Goal: Task Accomplishment & Management: Manage account settings

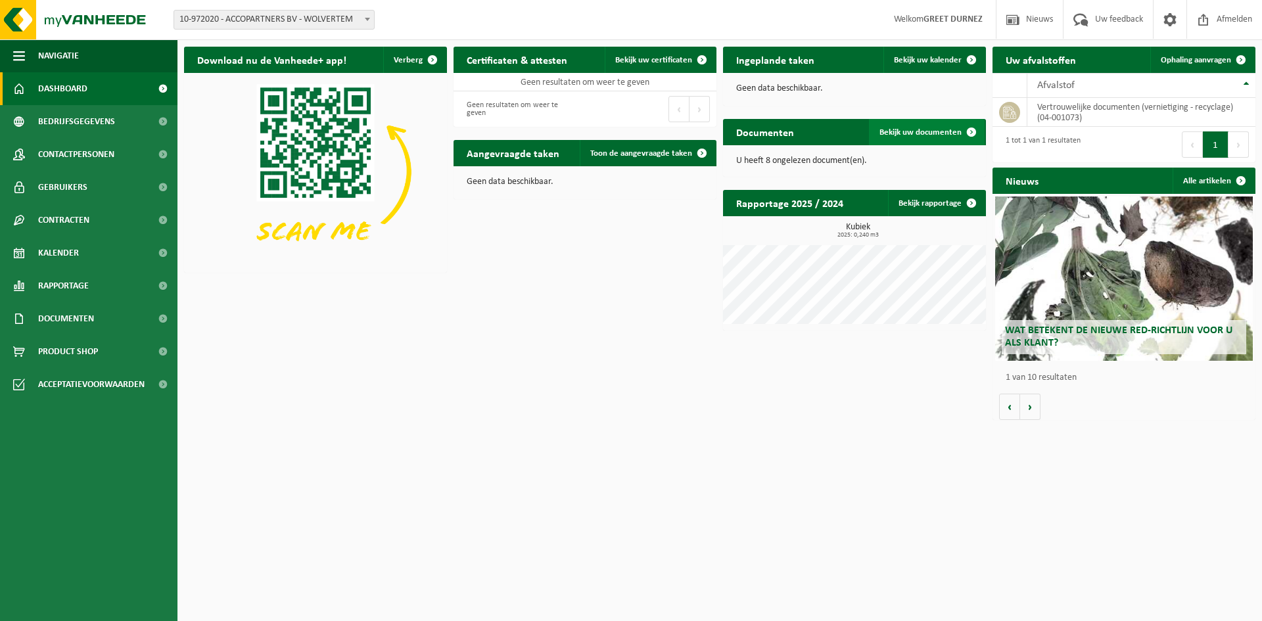
click at [905, 138] on link "Bekijk uw documenten" at bounding box center [927, 132] width 116 height 26
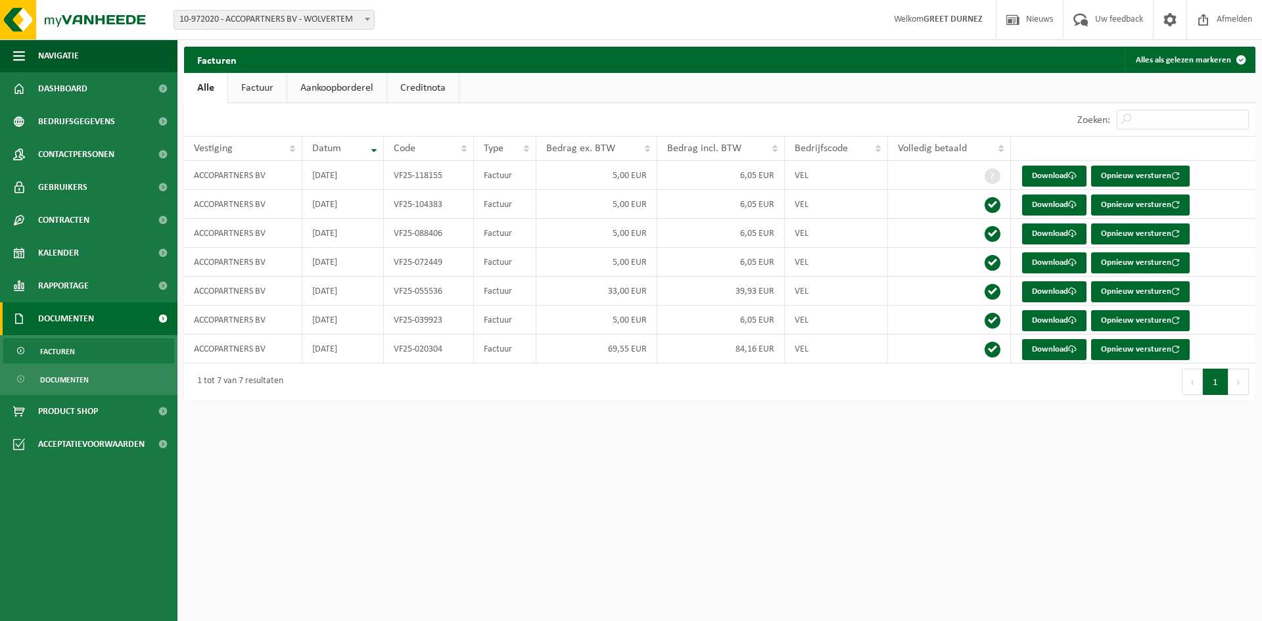
click at [354, 91] on link "Aankoopborderel" at bounding box center [336, 88] width 99 height 30
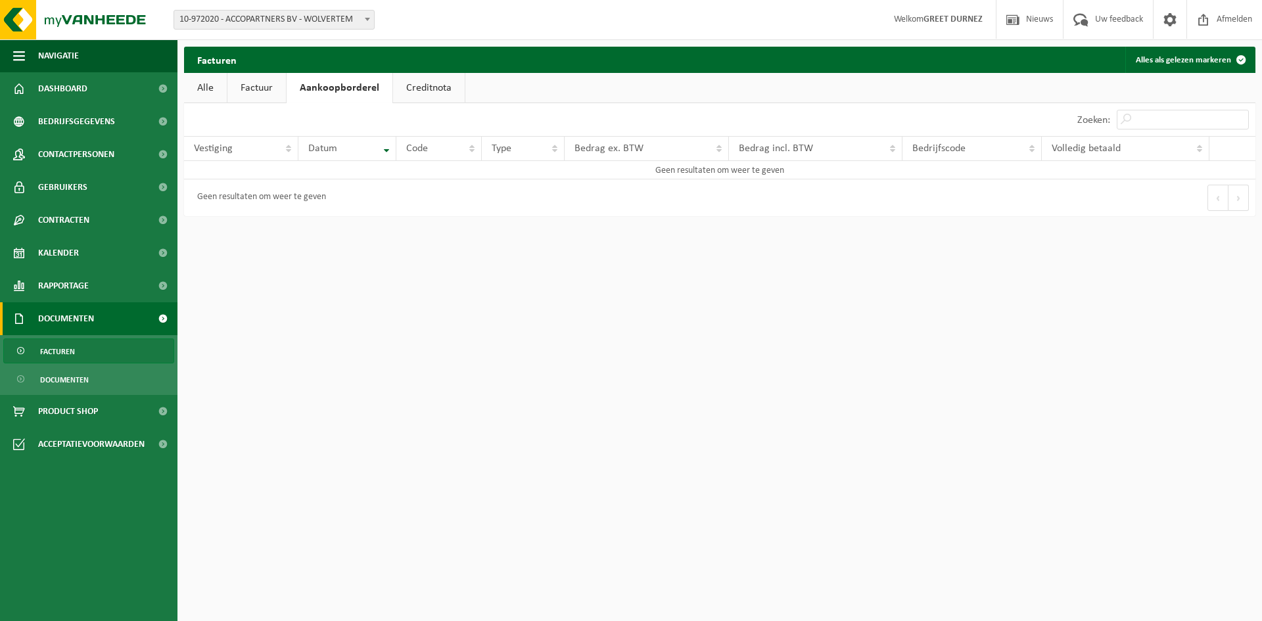
click at [239, 89] on link "Factuur" at bounding box center [256, 88] width 59 height 30
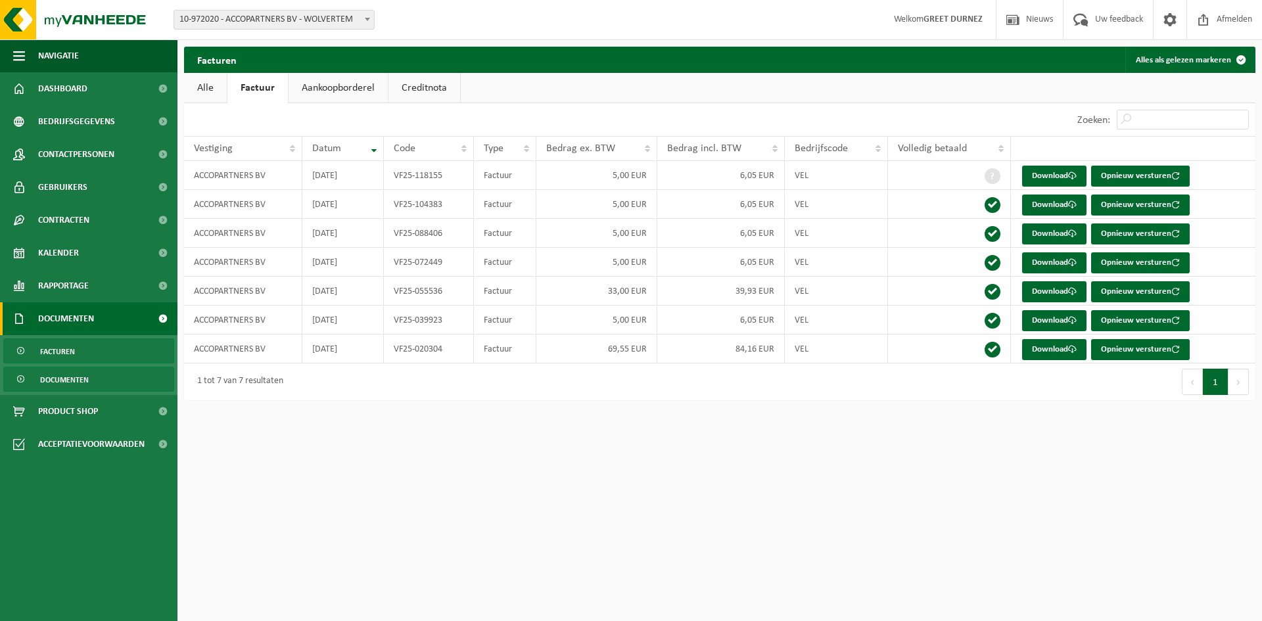
click at [74, 378] on span "Documenten" at bounding box center [64, 379] width 49 height 25
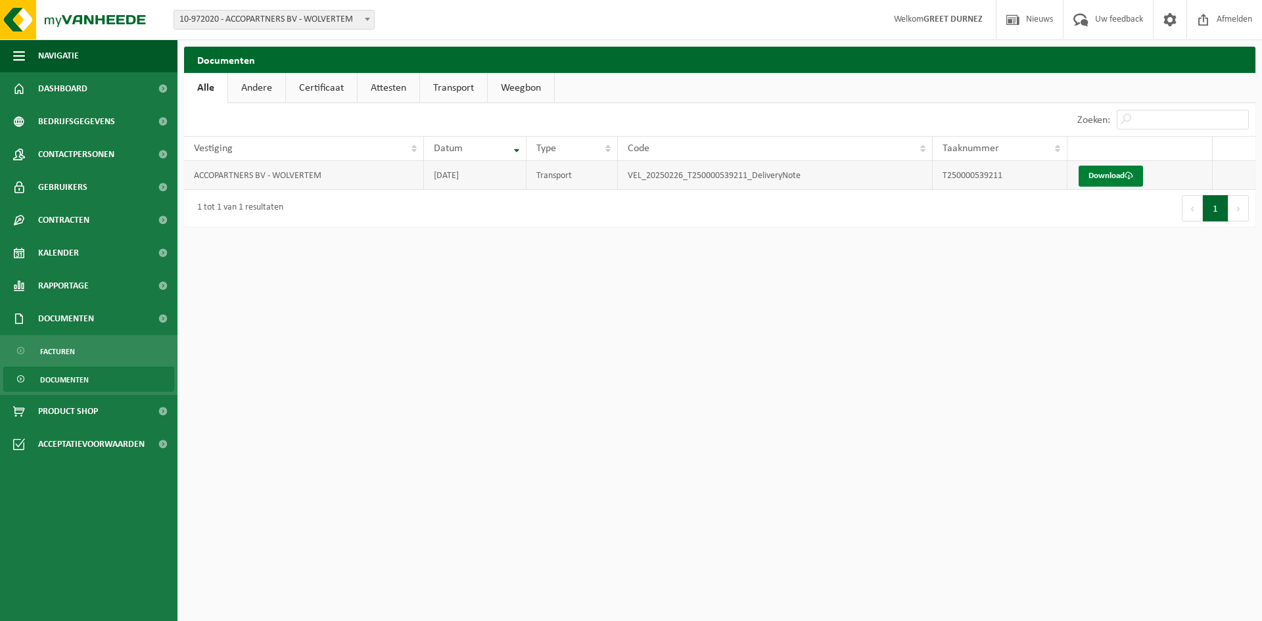
click at [1130, 177] on span at bounding box center [1129, 176] width 9 height 9
click at [62, 252] on span "Kalender" at bounding box center [58, 253] width 41 height 33
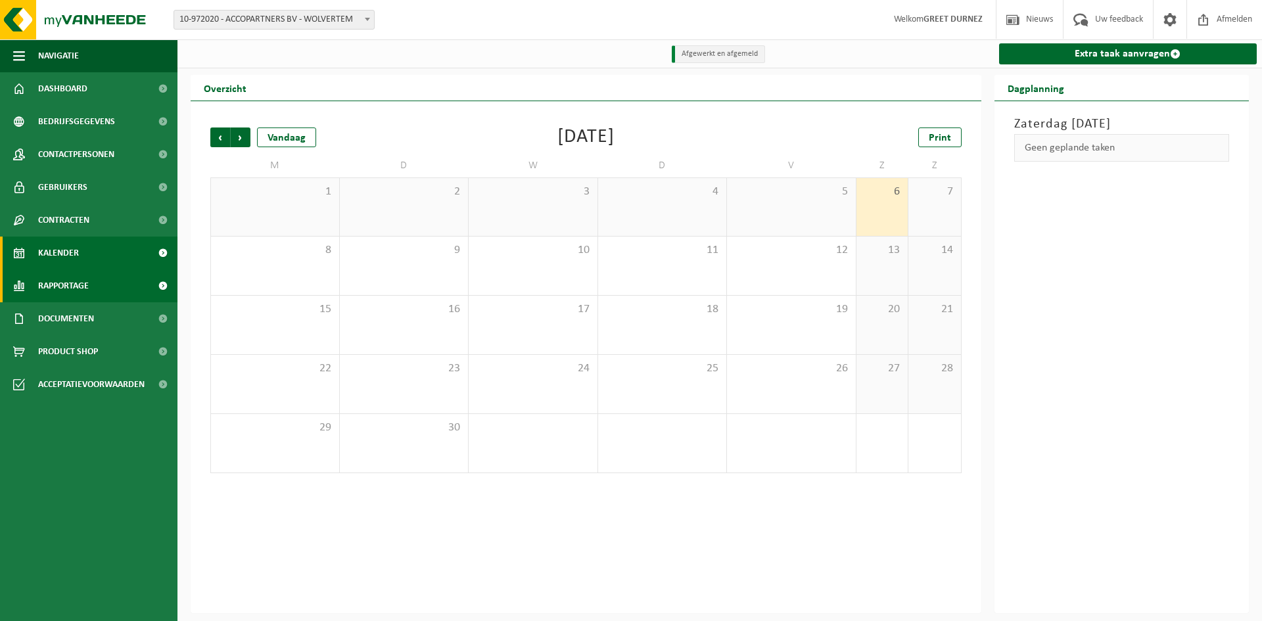
click at [76, 290] on span "Rapportage" at bounding box center [63, 286] width 51 height 33
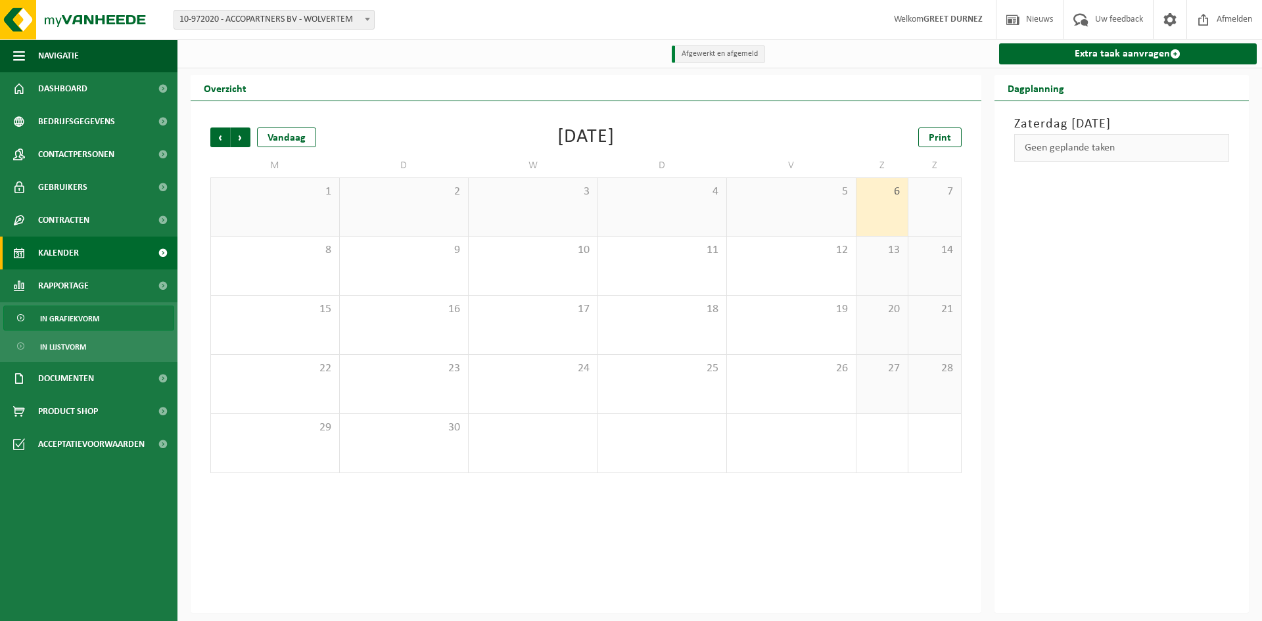
click at [70, 312] on span "In grafiekvorm" at bounding box center [69, 318] width 59 height 25
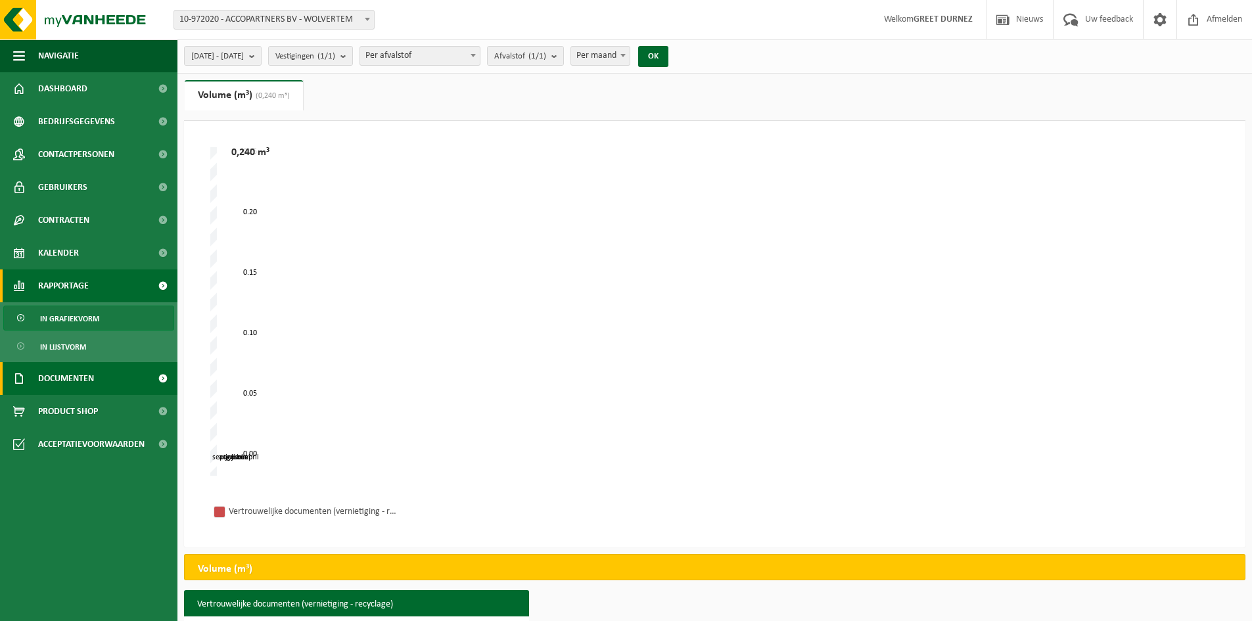
click at [70, 379] on span "Documenten" at bounding box center [66, 378] width 56 height 33
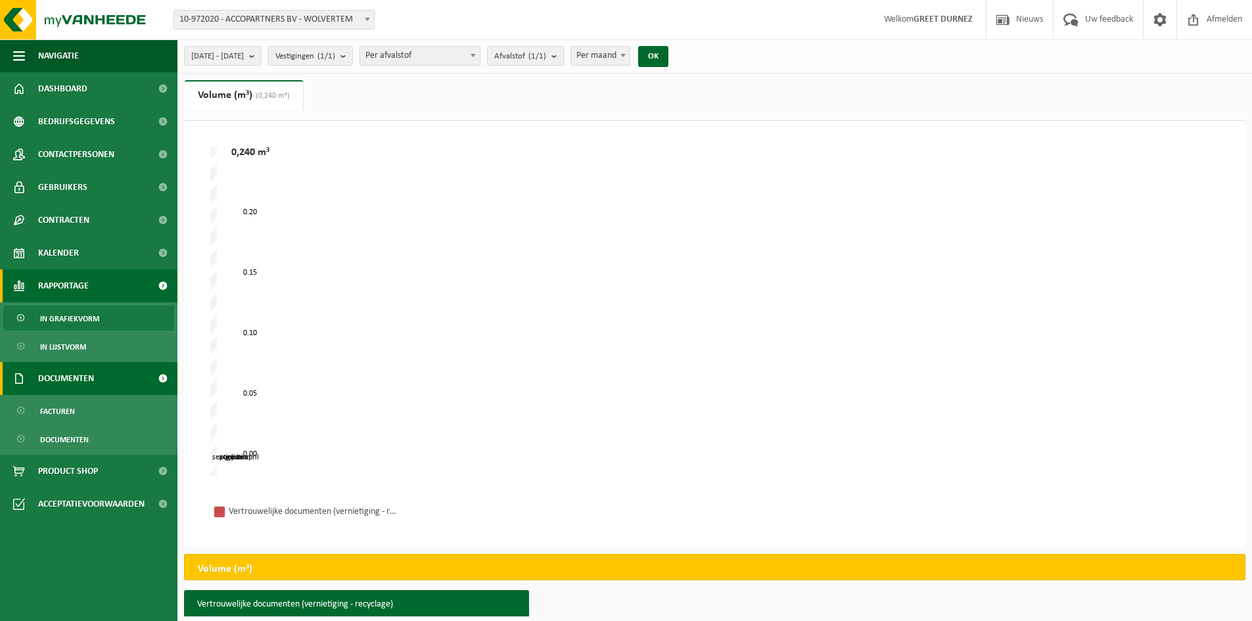
scroll to position [126, 0]
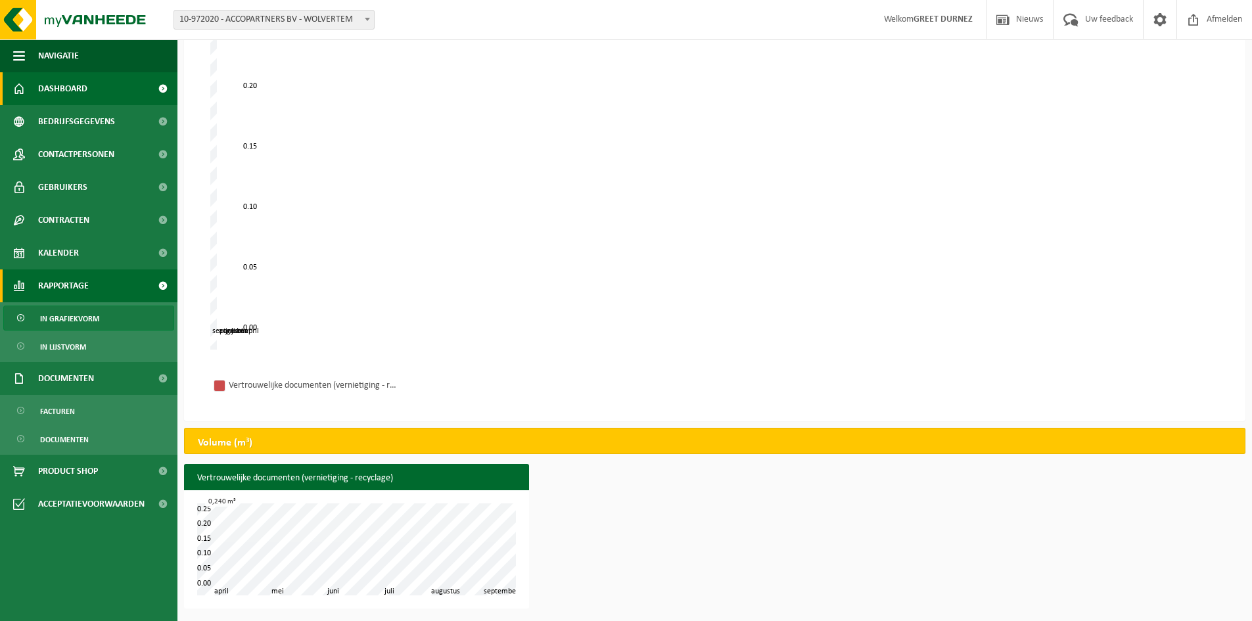
click at [61, 81] on span "Dashboard" at bounding box center [62, 88] width 49 height 33
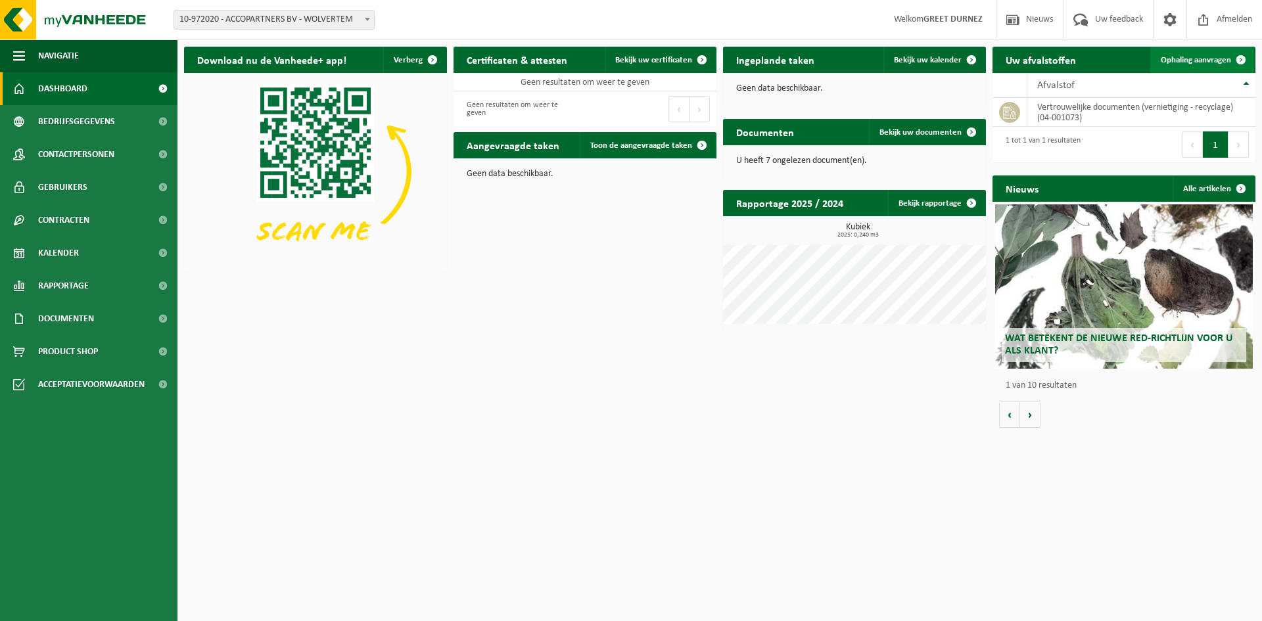
click at [1208, 62] on span "Ophaling aanvragen" at bounding box center [1196, 60] width 70 height 9
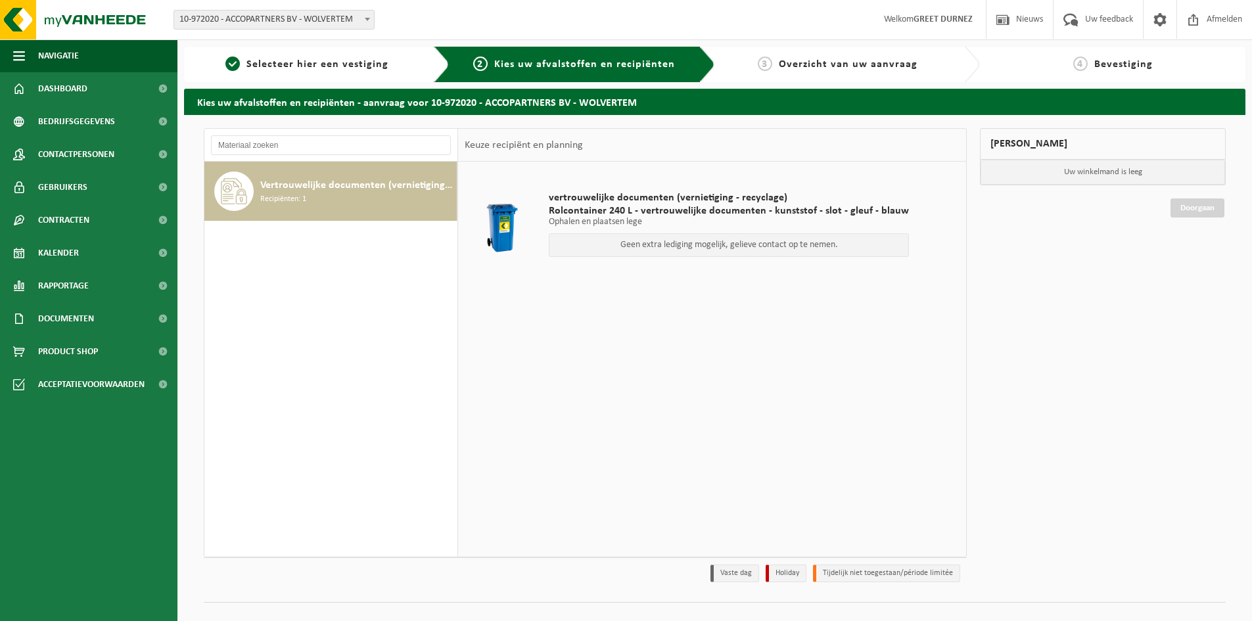
scroll to position [21, 0]
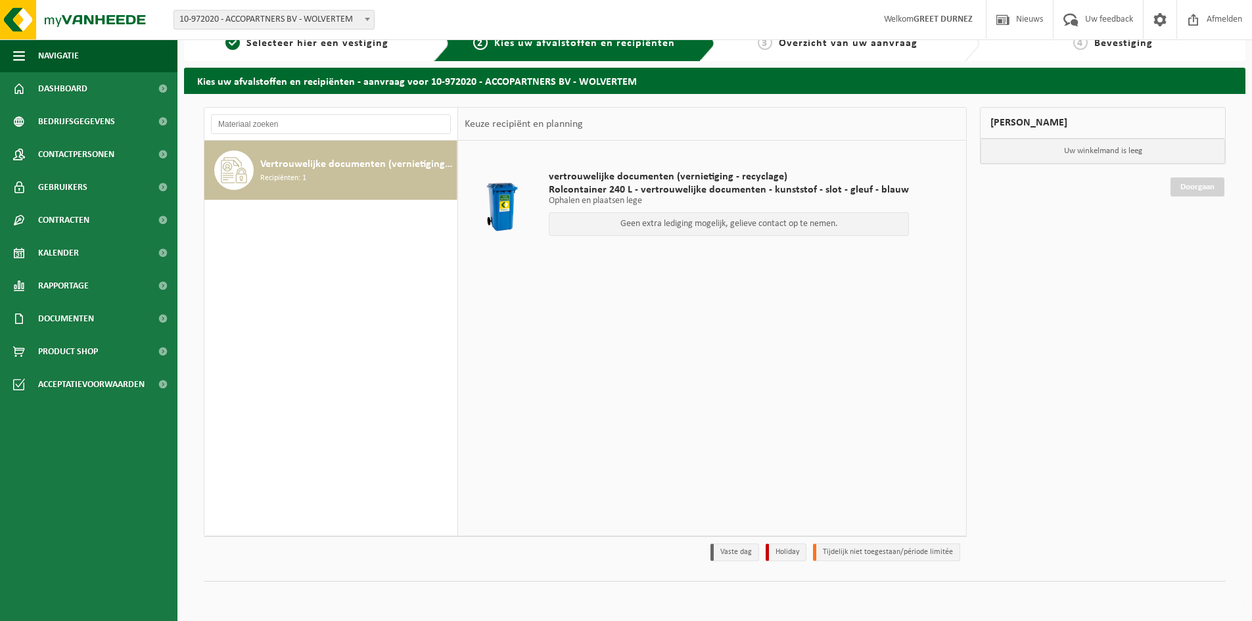
click at [628, 222] on p "Geen extra lediging mogelijk, gelieve contact op te nemen." at bounding box center [729, 224] width 346 height 9
click at [279, 166] on span "Vertrouwelijke documenten (vernietiging - recyclage)" at bounding box center [356, 164] width 193 height 16
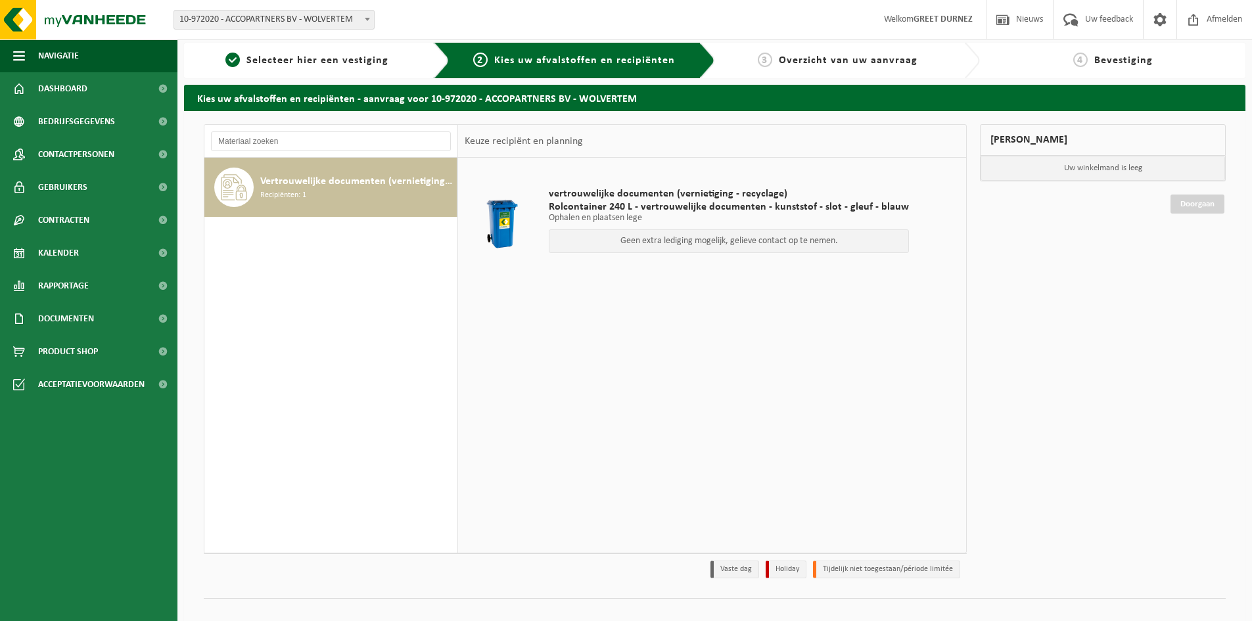
scroll to position [0, 0]
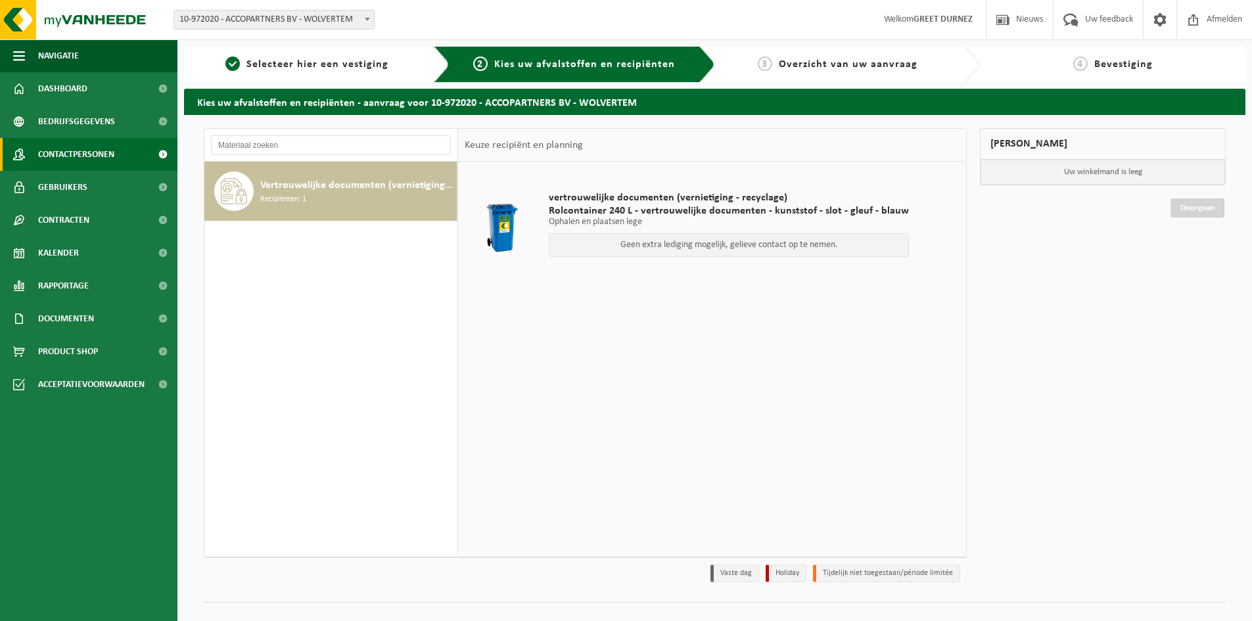
click at [78, 153] on span "Contactpersonen" at bounding box center [76, 154] width 76 height 33
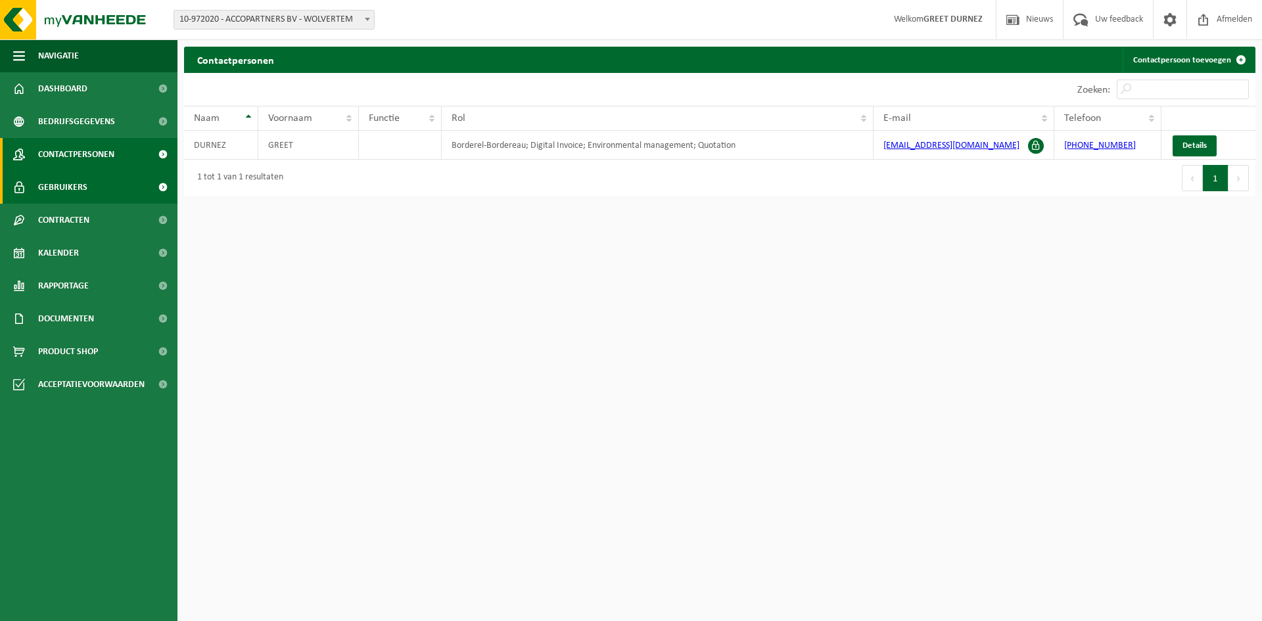
click at [60, 185] on span "Gebruikers" at bounding box center [62, 187] width 49 height 33
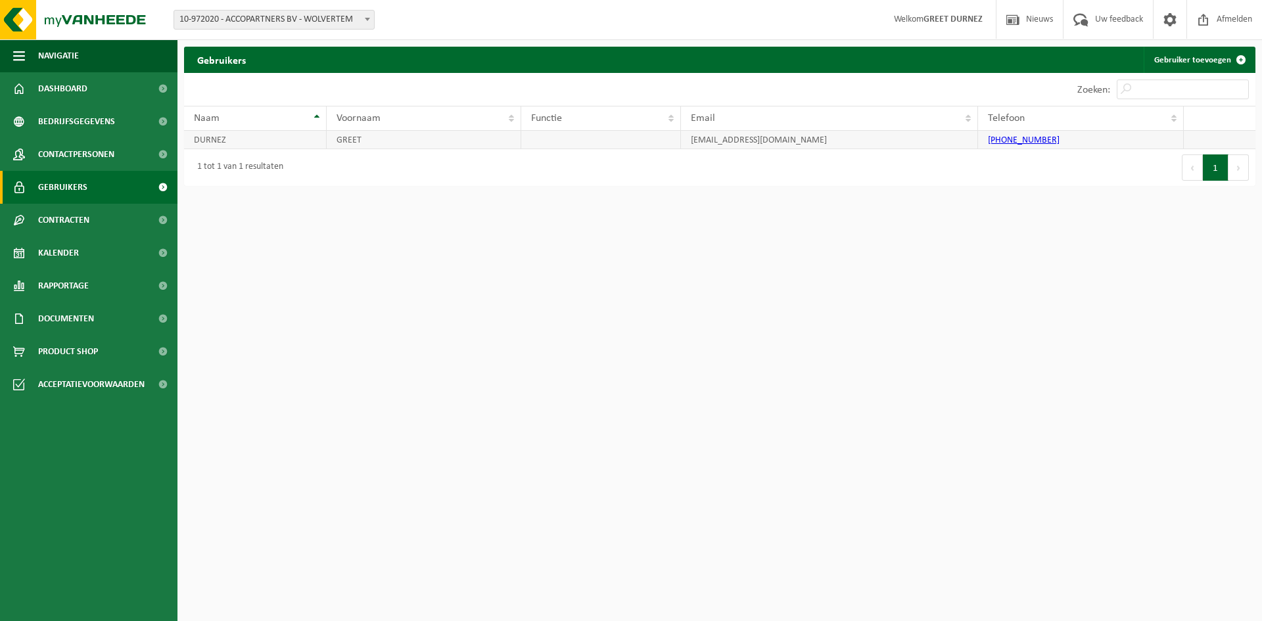
click at [214, 138] on td "DURNEZ" at bounding box center [255, 140] width 143 height 18
click at [64, 222] on span "Contracten" at bounding box center [63, 220] width 51 height 33
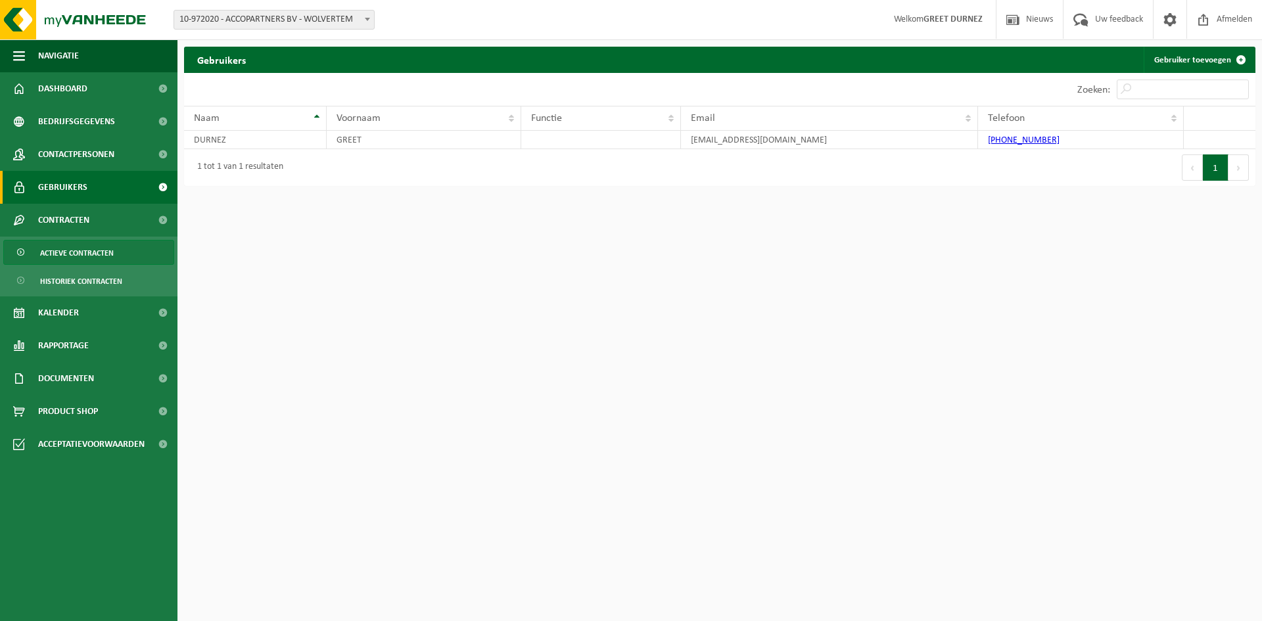
click at [68, 247] on span "Actieve contracten" at bounding box center [77, 253] width 74 height 25
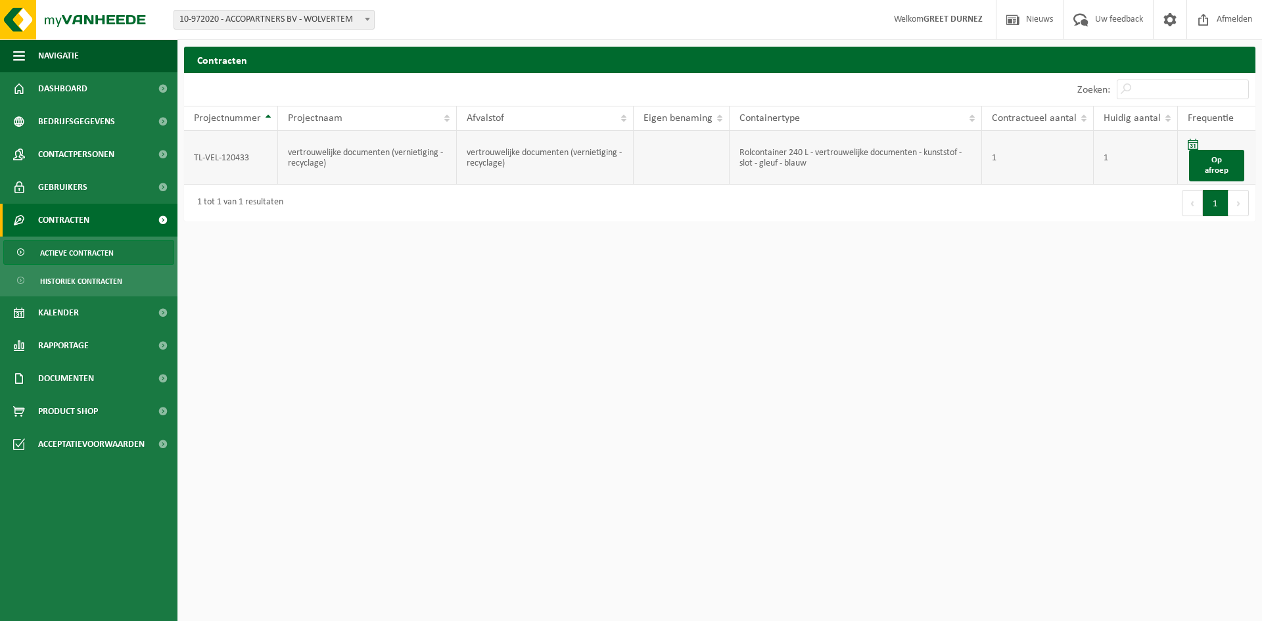
click at [387, 158] on td "vertrouwelijke documenten (vernietiging - recyclage)" at bounding box center [367, 158] width 179 height 54
click at [303, 154] on td "vertrouwelijke documenten (vernietiging - recyclage)" at bounding box center [367, 158] width 179 height 54
click at [233, 153] on td "TL-VEL-120433" at bounding box center [231, 158] width 94 height 54
click at [1189, 146] on span at bounding box center [1193, 144] width 11 height 11
click at [1212, 160] on link "Op afroep" at bounding box center [1216, 166] width 55 height 32
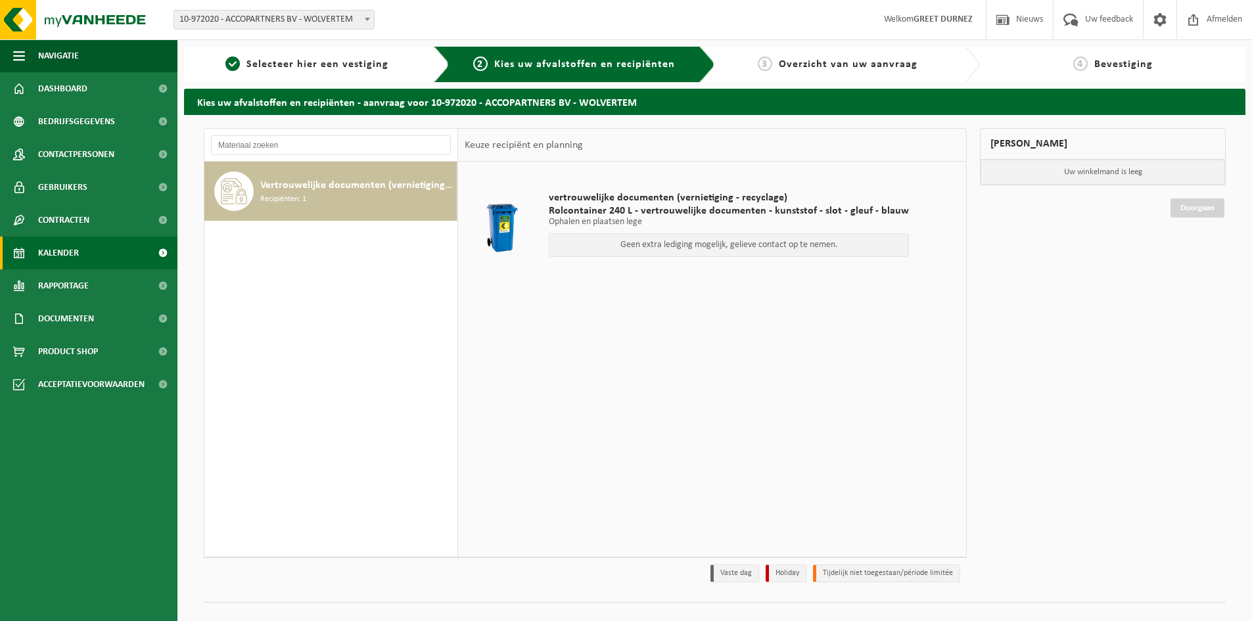
click at [68, 249] on span "Kalender" at bounding box center [58, 253] width 41 height 33
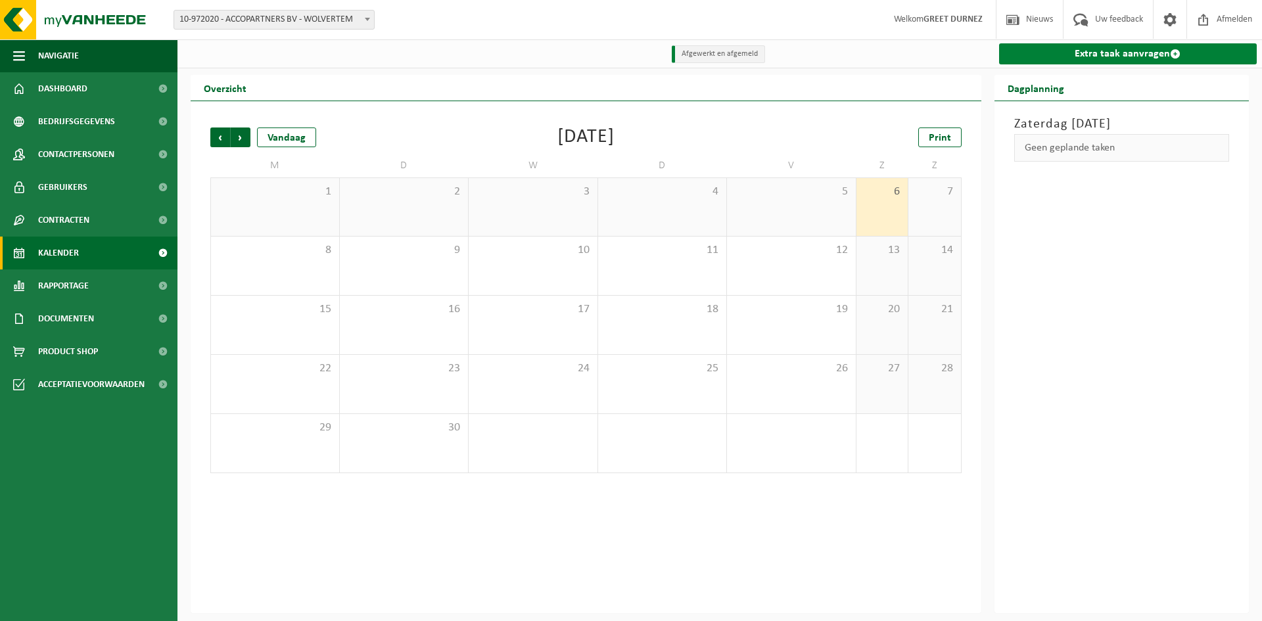
click at [1095, 57] on link "Extra taak aanvragen" at bounding box center [1128, 53] width 258 height 21
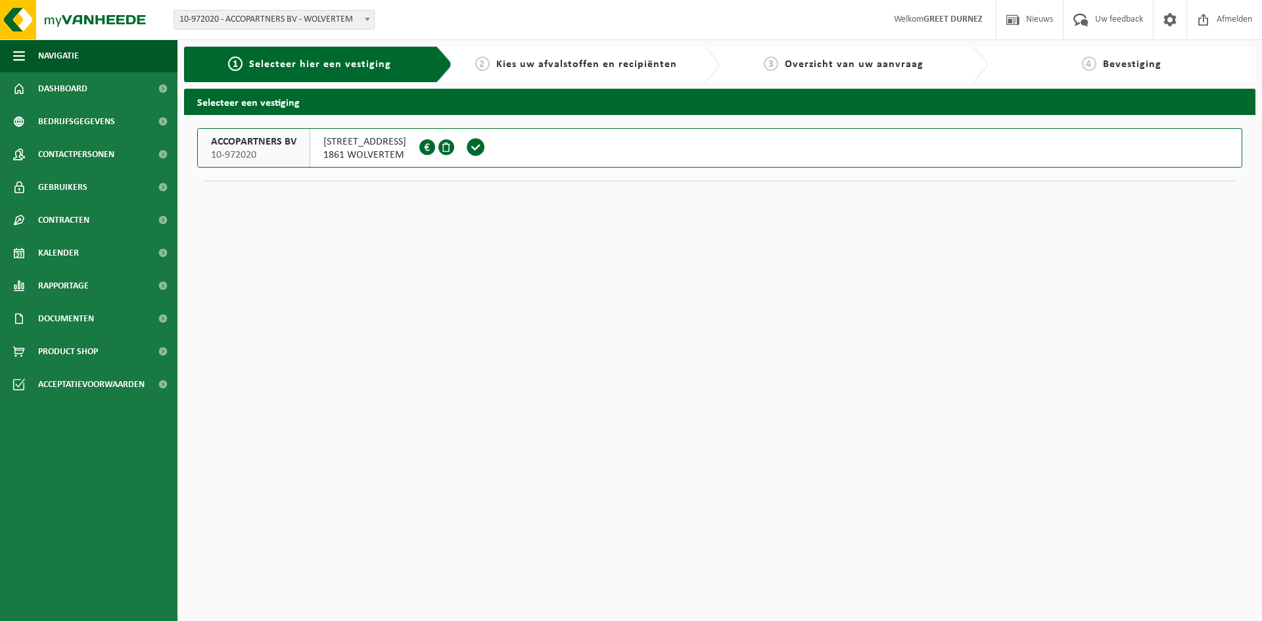
click at [479, 145] on span at bounding box center [476, 147] width 20 height 20
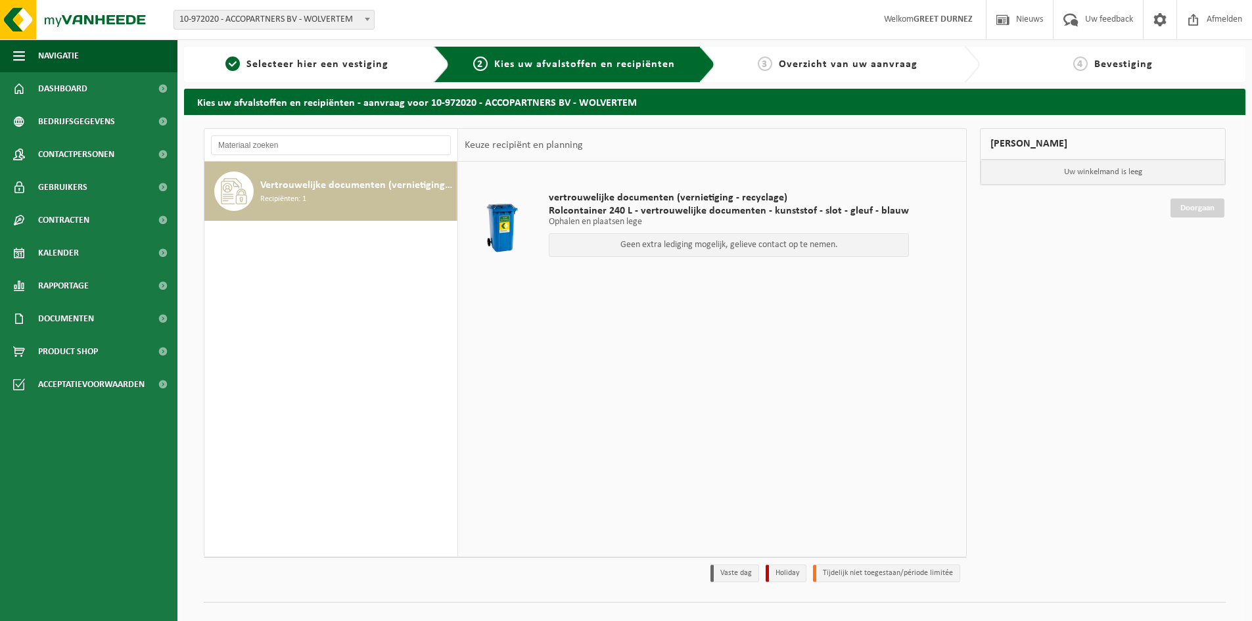
click at [393, 185] on span "Vertrouwelijke documenten (vernietiging - recyclage)" at bounding box center [356, 185] width 193 height 16
click at [76, 250] on span "Kalender" at bounding box center [58, 253] width 41 height 33
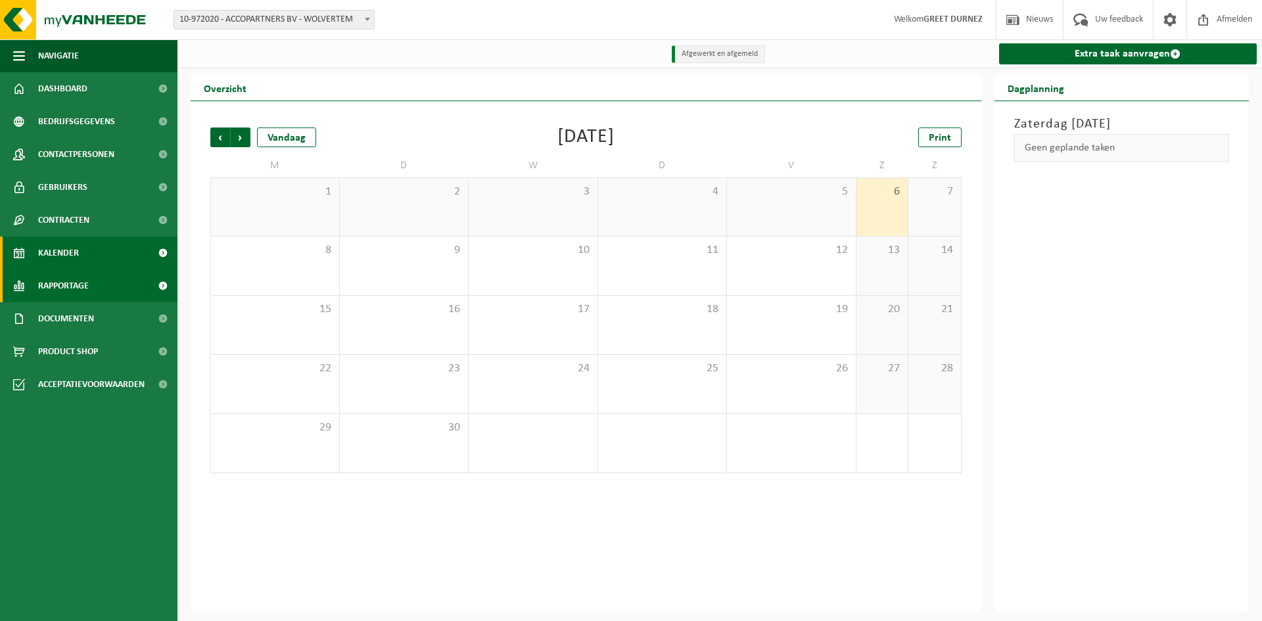
click at [74, 281] on span "Rapportage" at bounding box center [63, 286] width 51 height 33
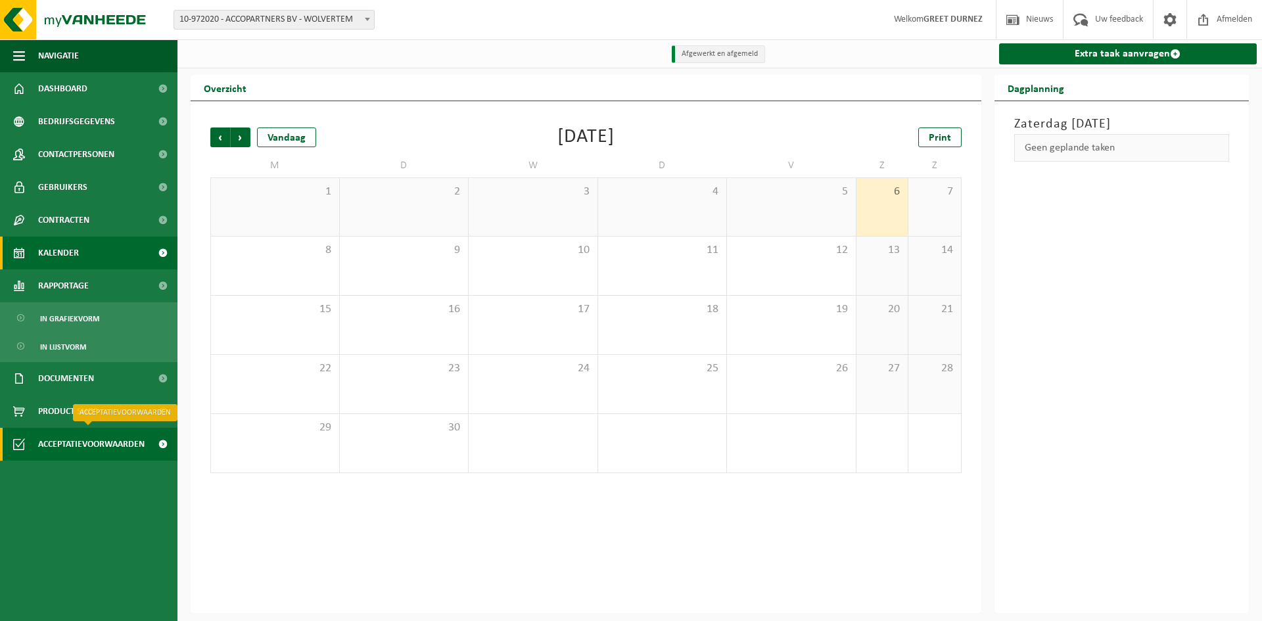
click at [80, 448] on span "Acceptatievoorwaarden" at bounding box center [91, 444] width 106 height 33
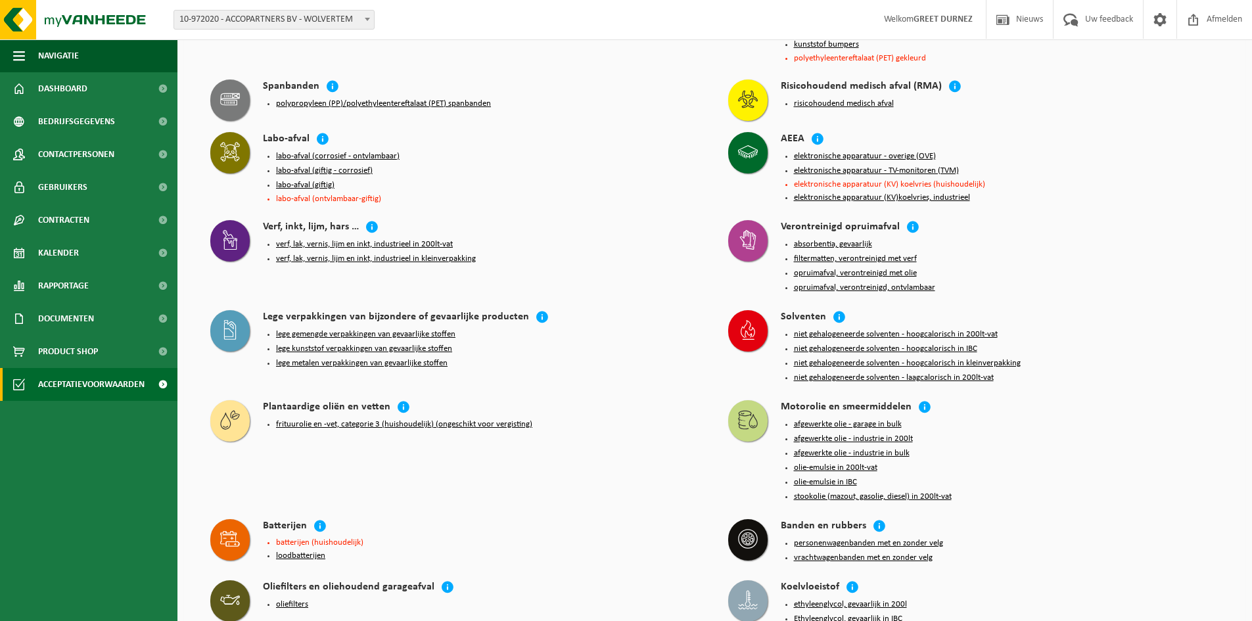
scroll to position [1064, 0]
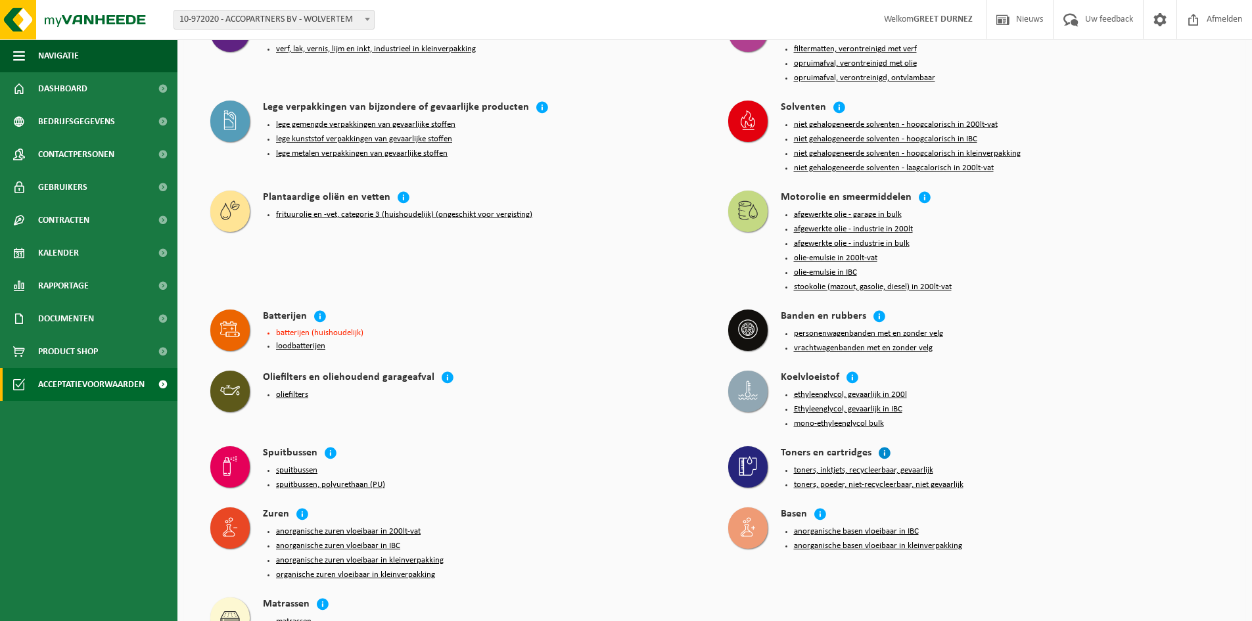
click at [882, 446] on icon at bounding box center [884, 452] width 13 height 13
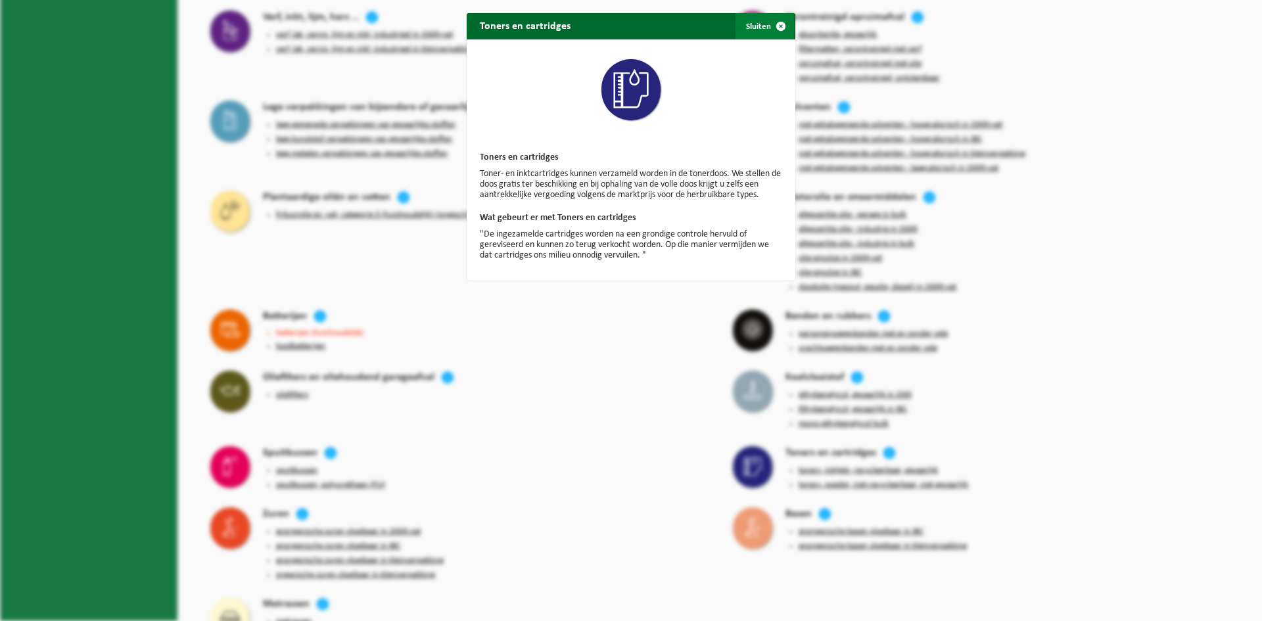
click at [774, 23] on span "button" at bounding box center [781, 26] width 26 height 26
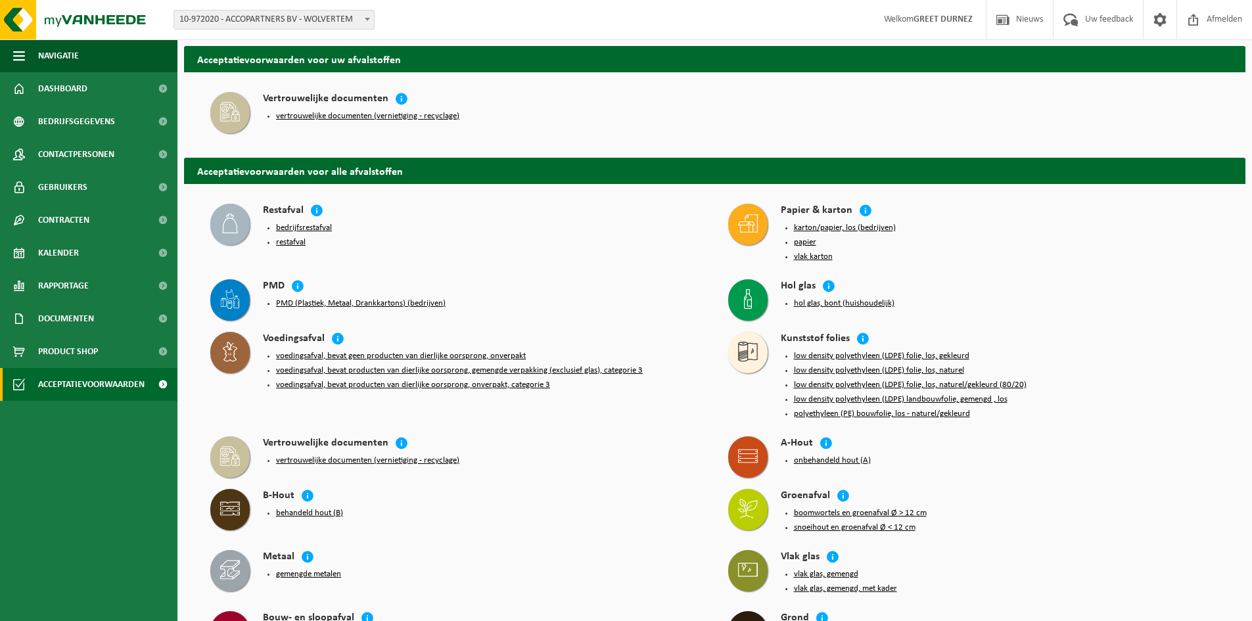
scroll to position [0, 0]
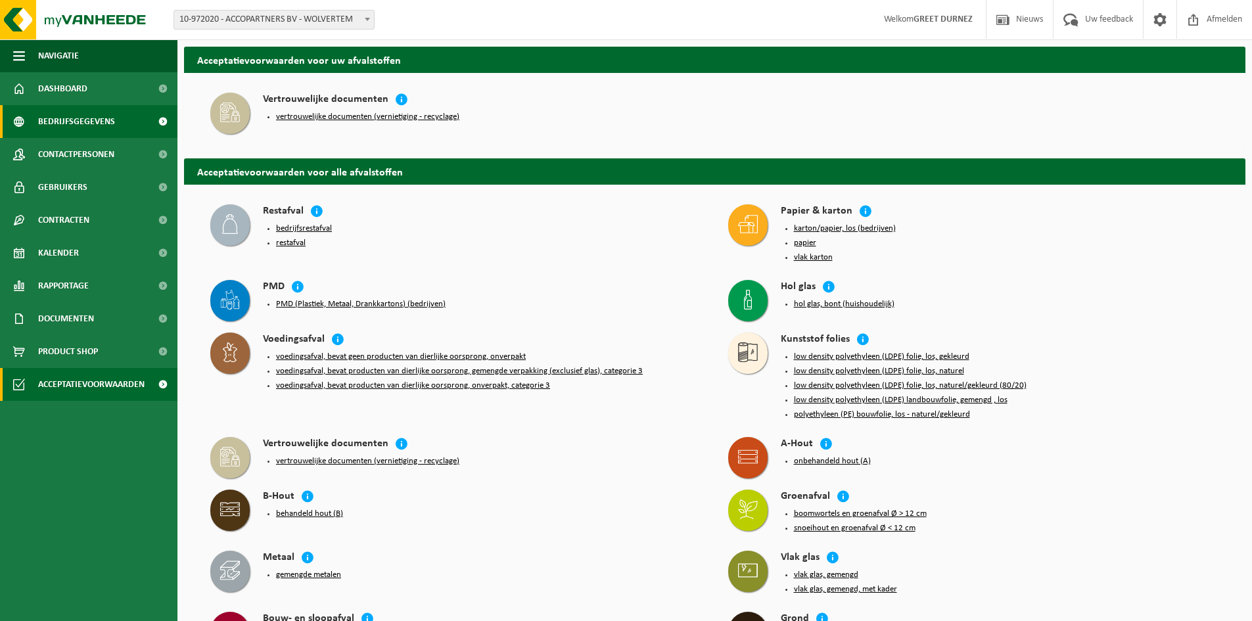
click at [64, 124] on span "Bedrijfsgegevens" at bounding box center [76, 121] width 77 height 33
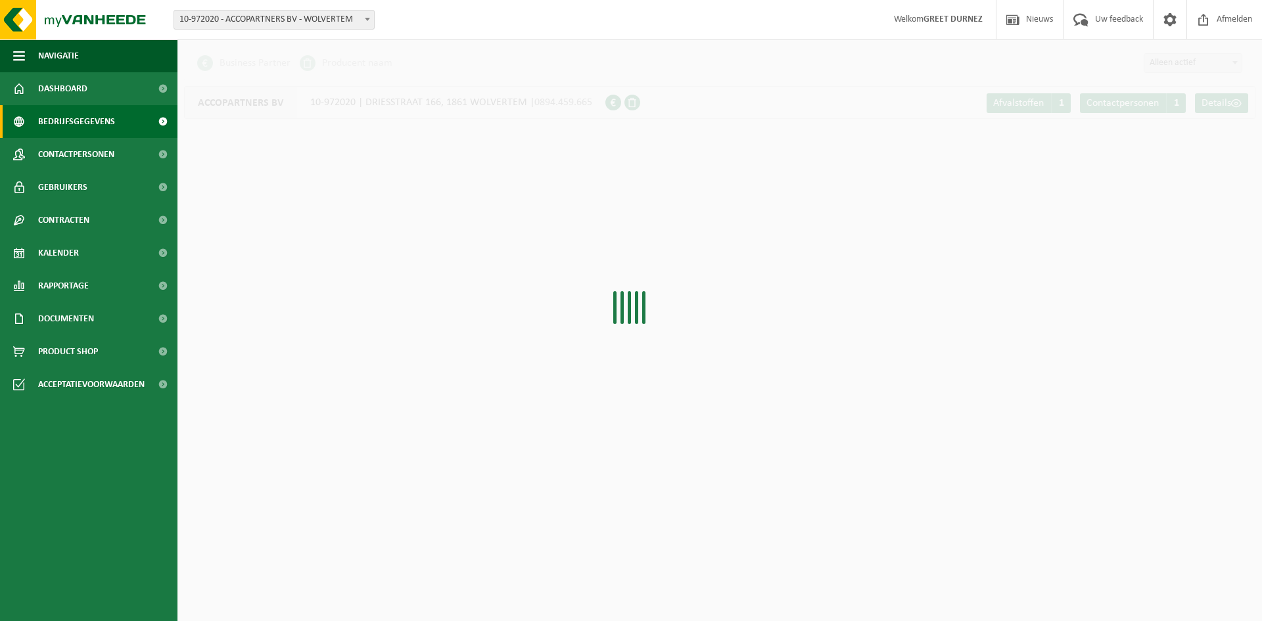
click at [60, 86] on span "Dashboard" at bounding box center [62, 88] width 49 height 33
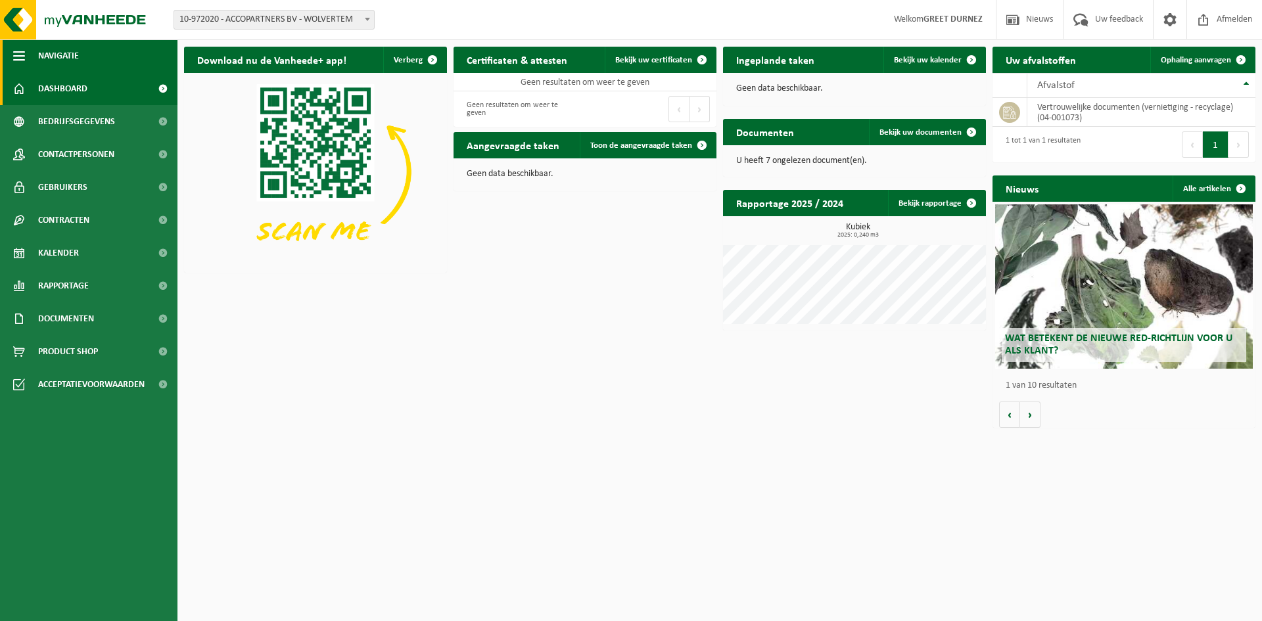
click at [38, 64] on span "Navigatie" at bounding box center [58, 55] width 41 height 33
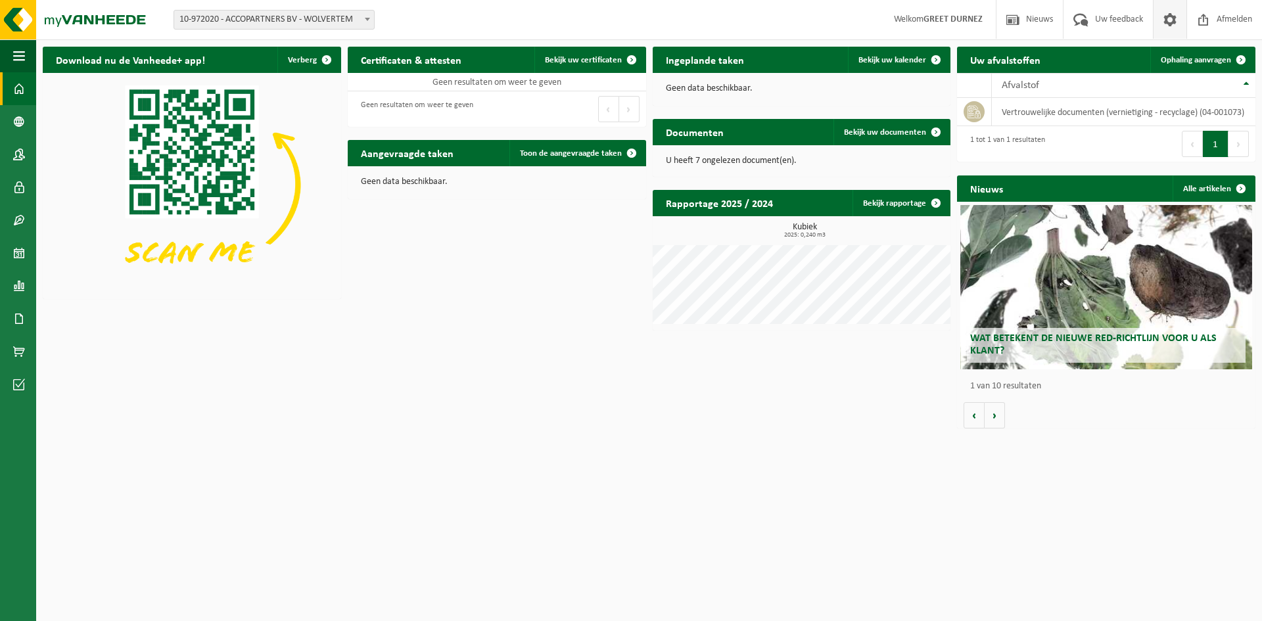
click at [794, 12] on span at bounding box center [1170, 19] width 20 height 39
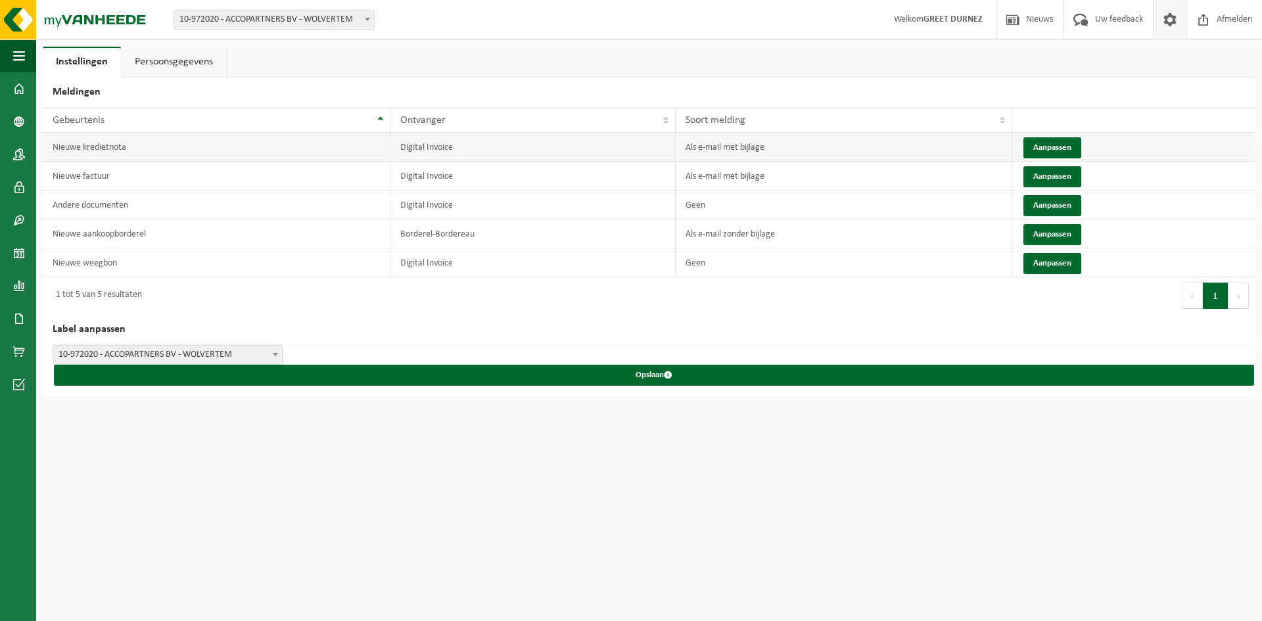
click at [442, 153] on td "Digital Invoice" at bounding box center [533, 147] width 286 height 29
click at [1049, 177] on button "Aanpassen" at bounding box center [1053, 176] width 58 height 21
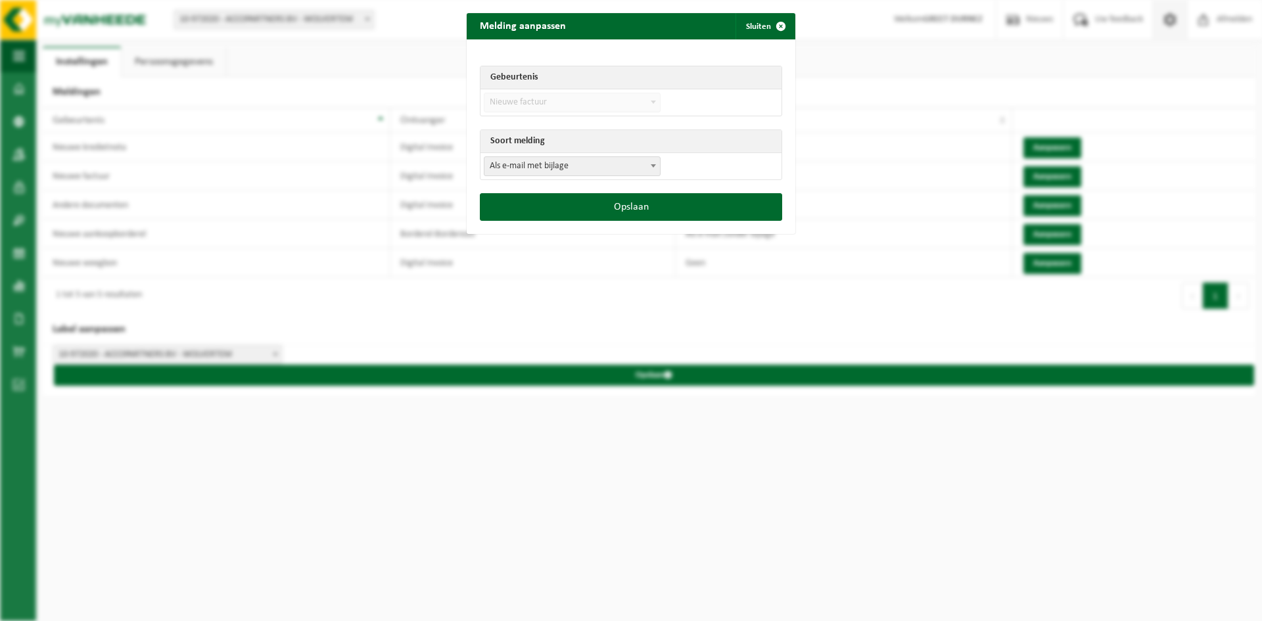
click at [647, 164] on span at bounding box center [653, 165] width 13 height 17
click at [664, 214] on button "Opslaan" at bounding box center [631, 207] width 302 height 28
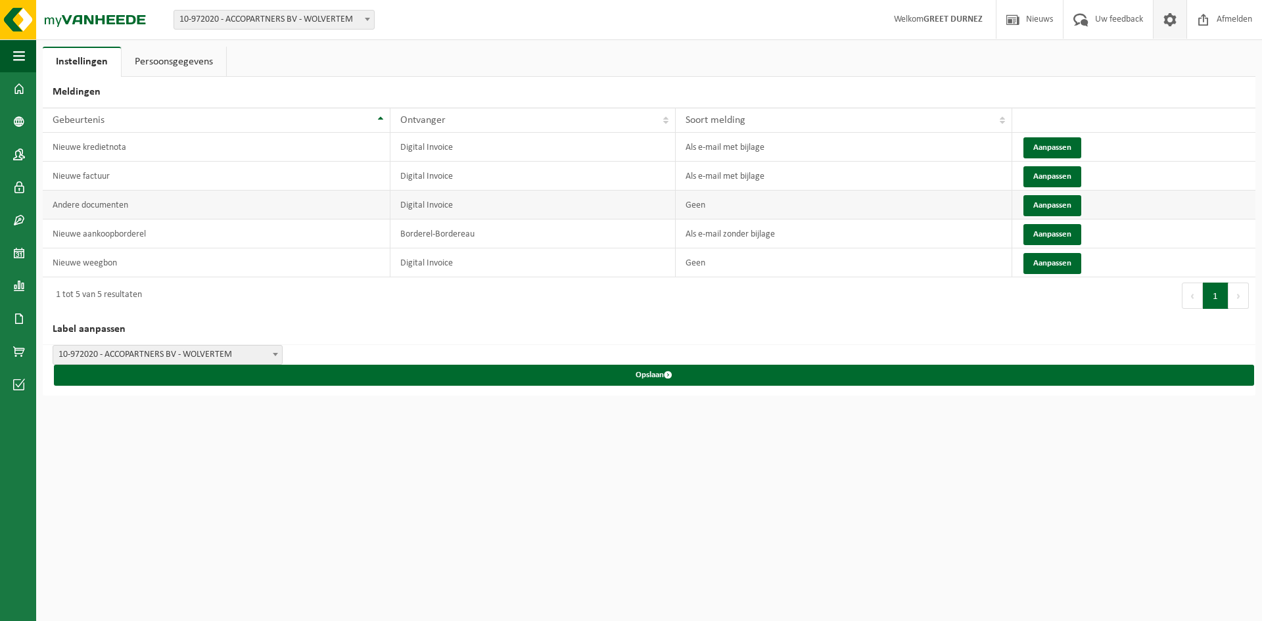
click at [531, 210] on td "Digital Invoice" at bounding box center [533, 205] width 286 height 29
click at [734, 206] on td "Geen" at bounding box center [844, 205] width 336 height 29
click at [1060, 202] on button "Aanpassen" at bounding box center [1053, 205] width 58 height 21
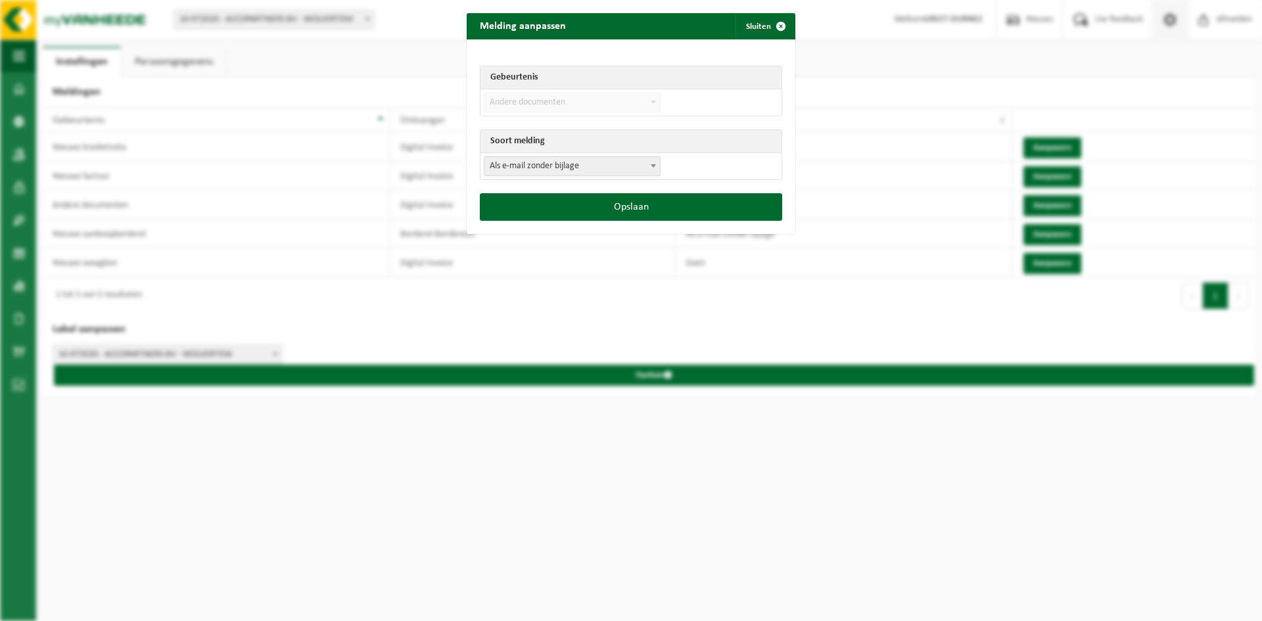
click at [650, 105] on span at bounding box center [653, 101] width 13 height 17
click at [626, 208] on button "Opslaan" at bounding box center [631, 207] width 302 height 28
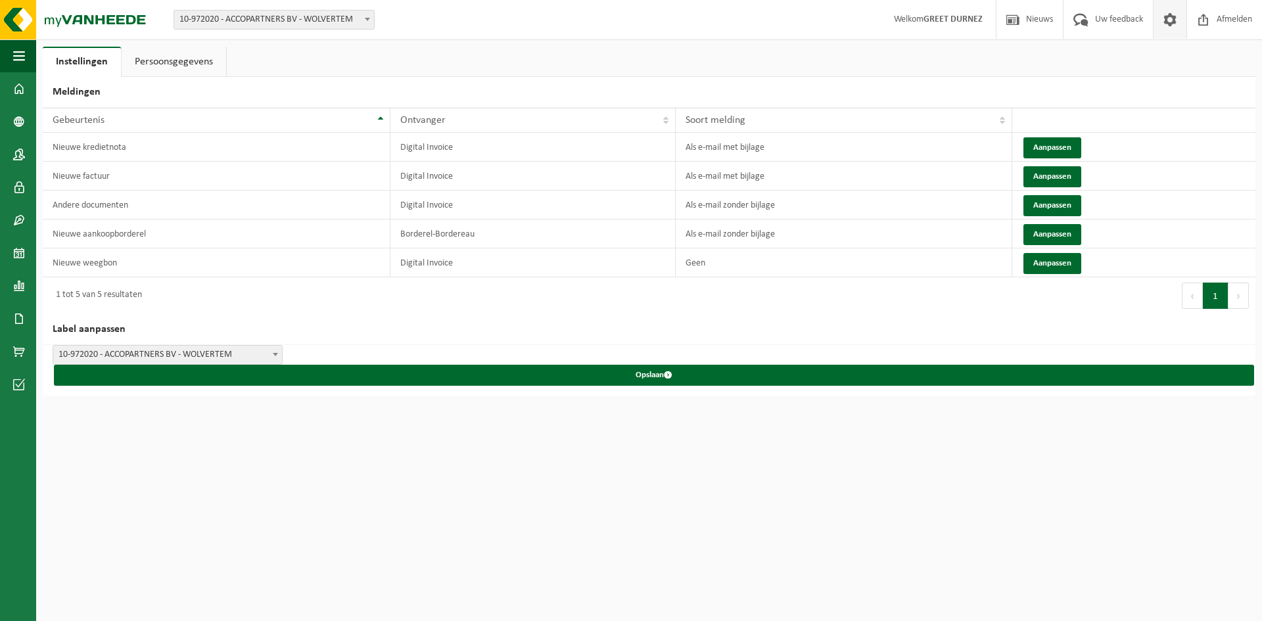
click at [197, 57] on link "Persoonsgegevens" at bounding box center [174, 62] width 105 height 30
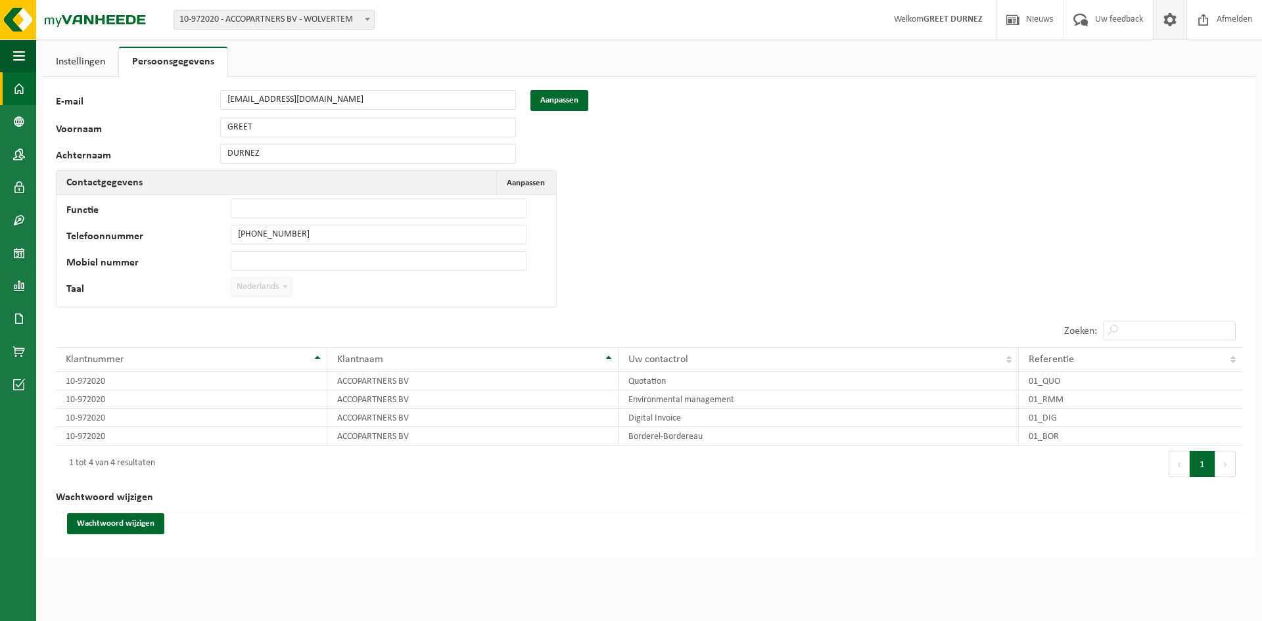
click at [26, 89] on link "Dashboard" at bounding box center [18, 88] width 36 height 33
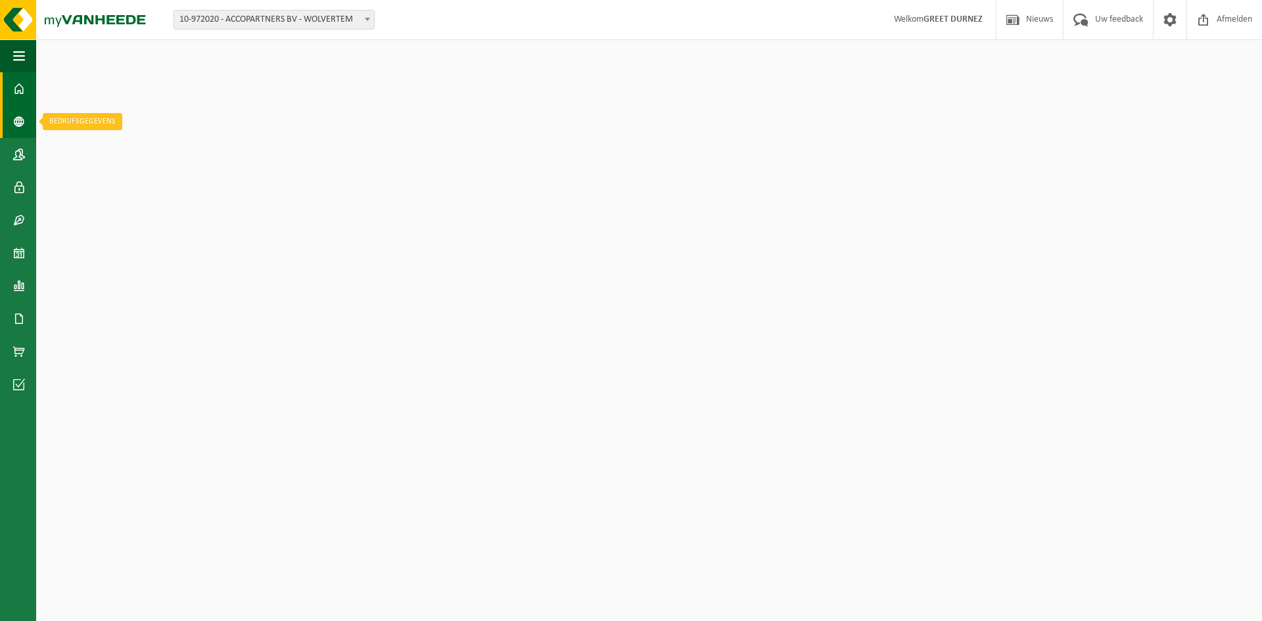
click at [23, 124] on span at bounding box center [19, 121] width 12 height 33
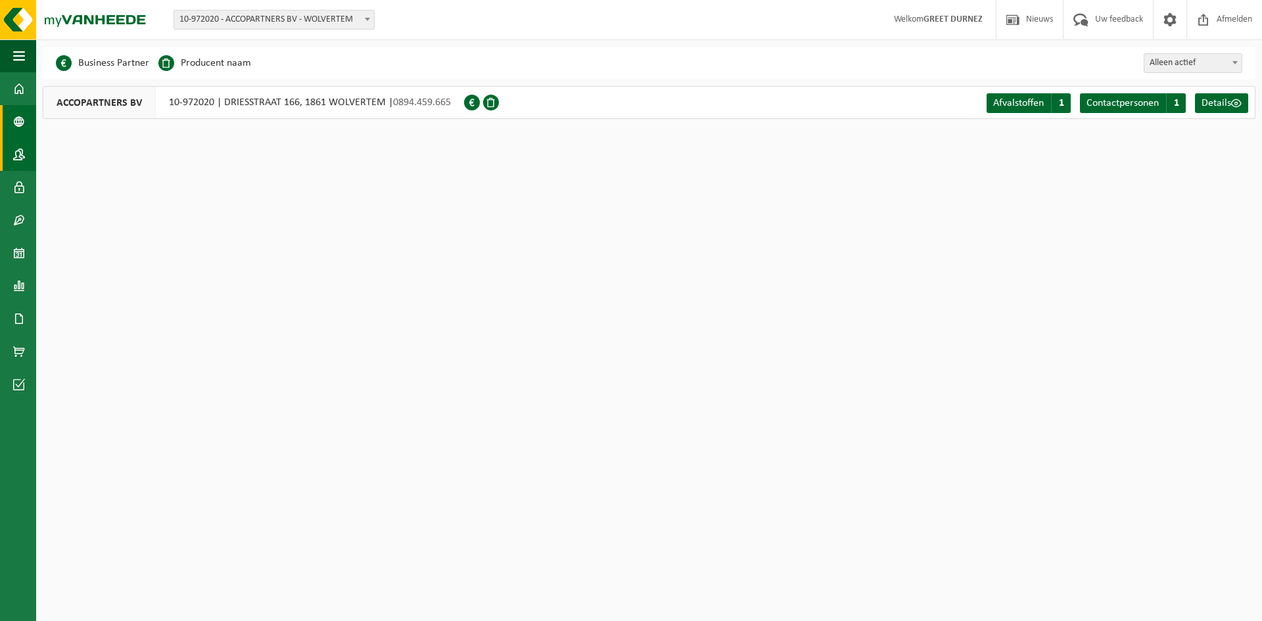
click at [14, 148] on span at bounding box center [19, 154] width 12 height 33
